Goal: Task Accomplishment & Management: Use online tool/utility

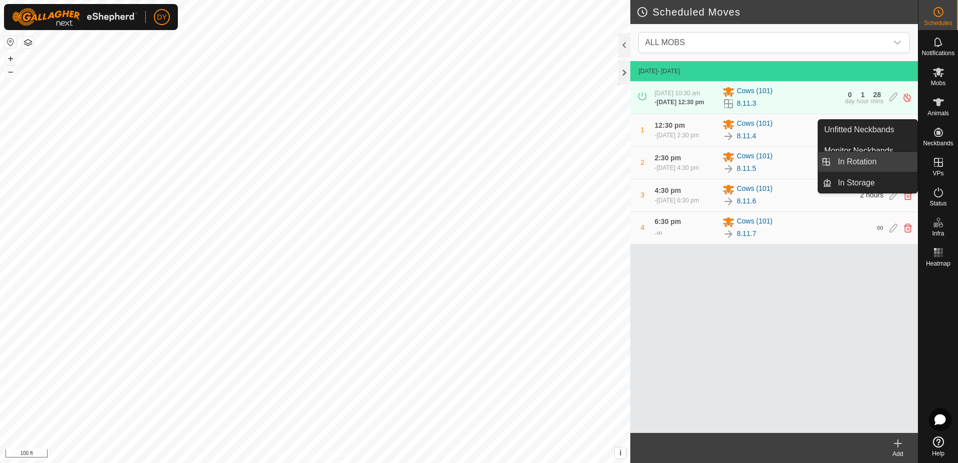
click at [890, 163] on link "In Rotation" at bounding box center [875, 162] width 86 height 20
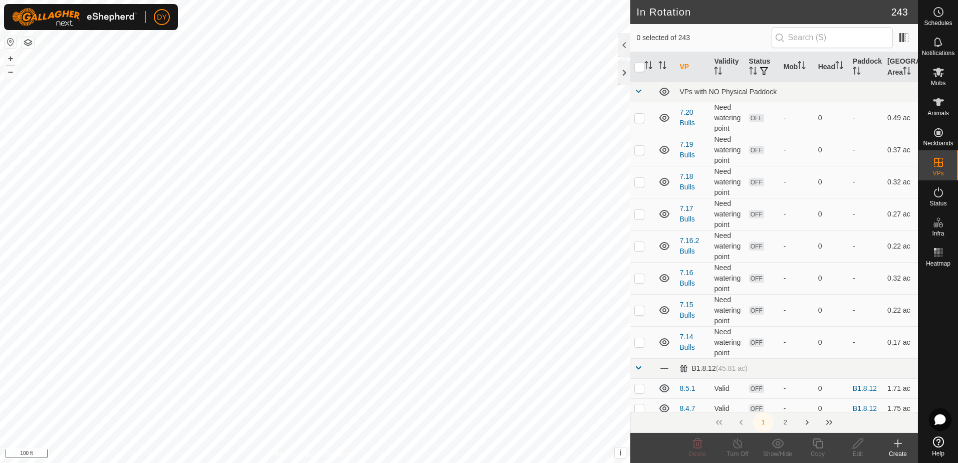
click at [897, 444] on icon at bounding box center [898, 444] width 7 height 0
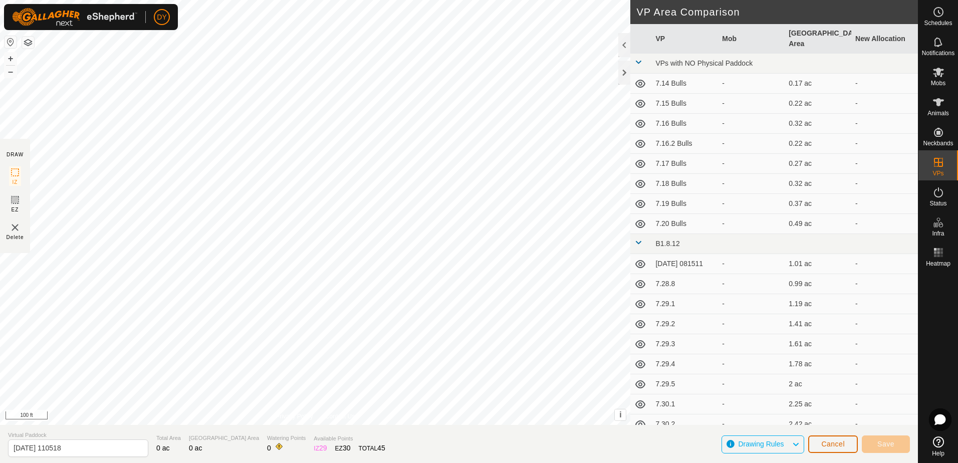
click at [833, 445] on span "Cancel" at bounding box center [834, 444] width 24 height 8
